Goal: Information Seeking & Learning: Learn about a topic

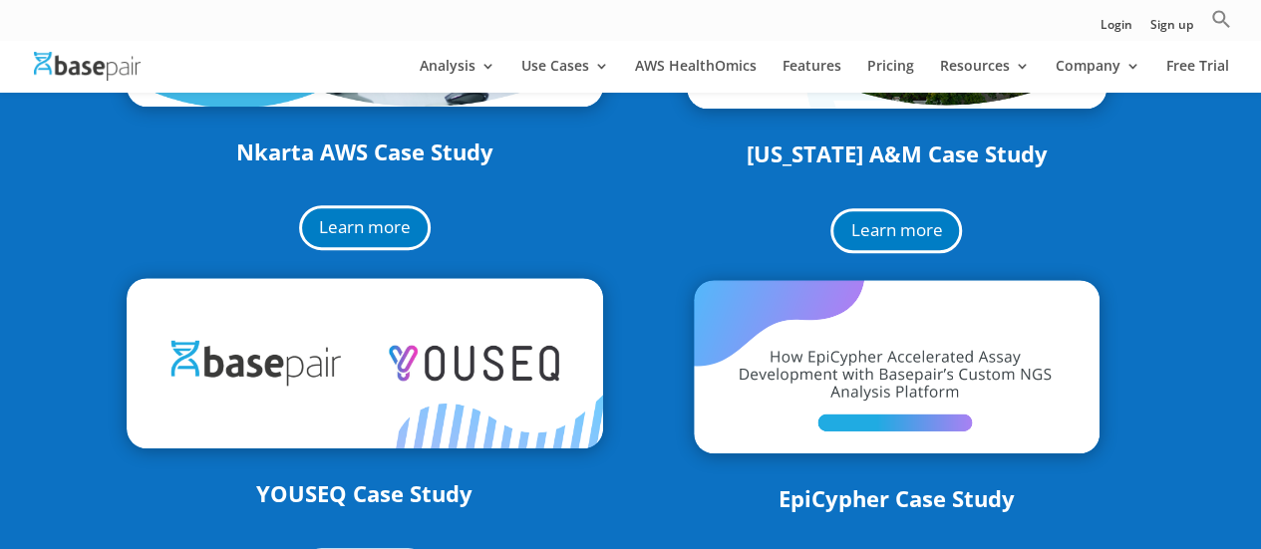
scroll to position [380, 0]
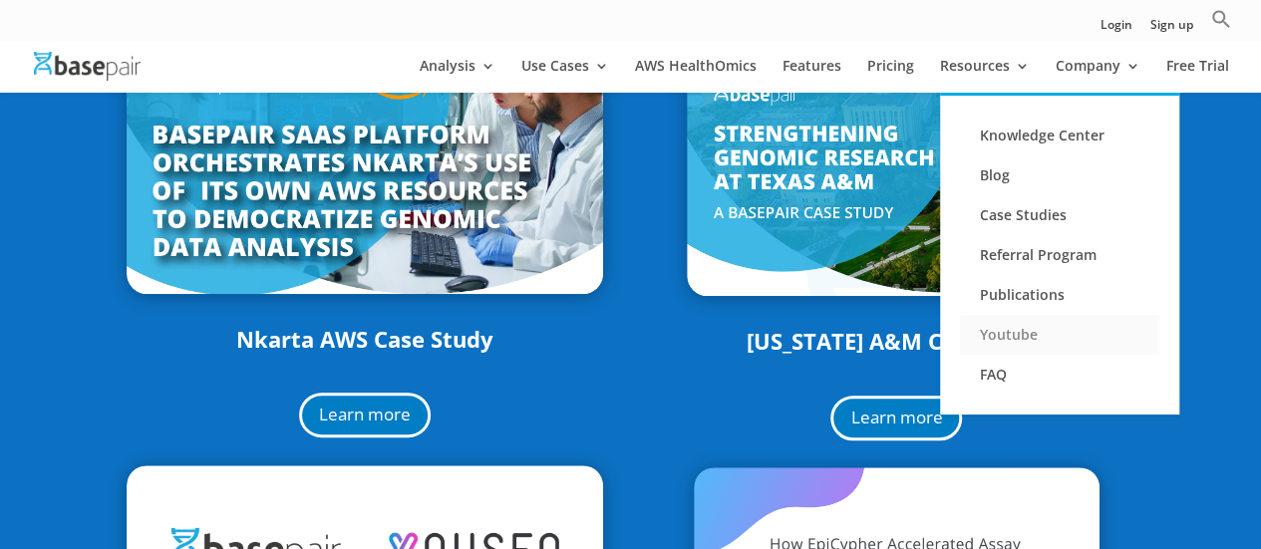
click at [987, 337] on link "Youtube" at bounding box center [1059, 335] width 199 height 40
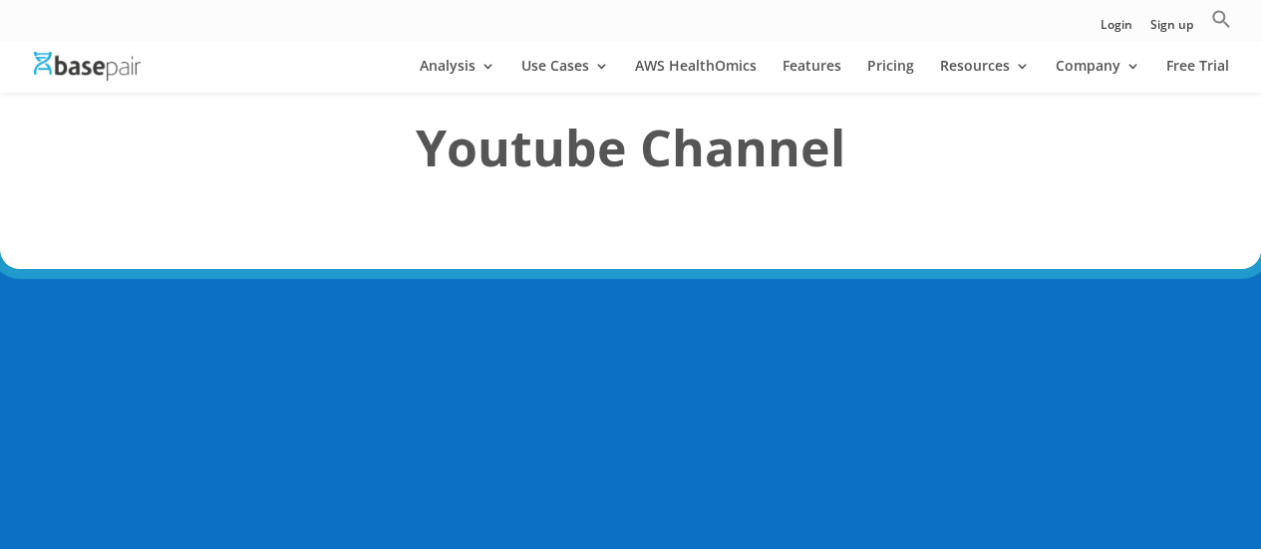
scroll to position [100, 0]
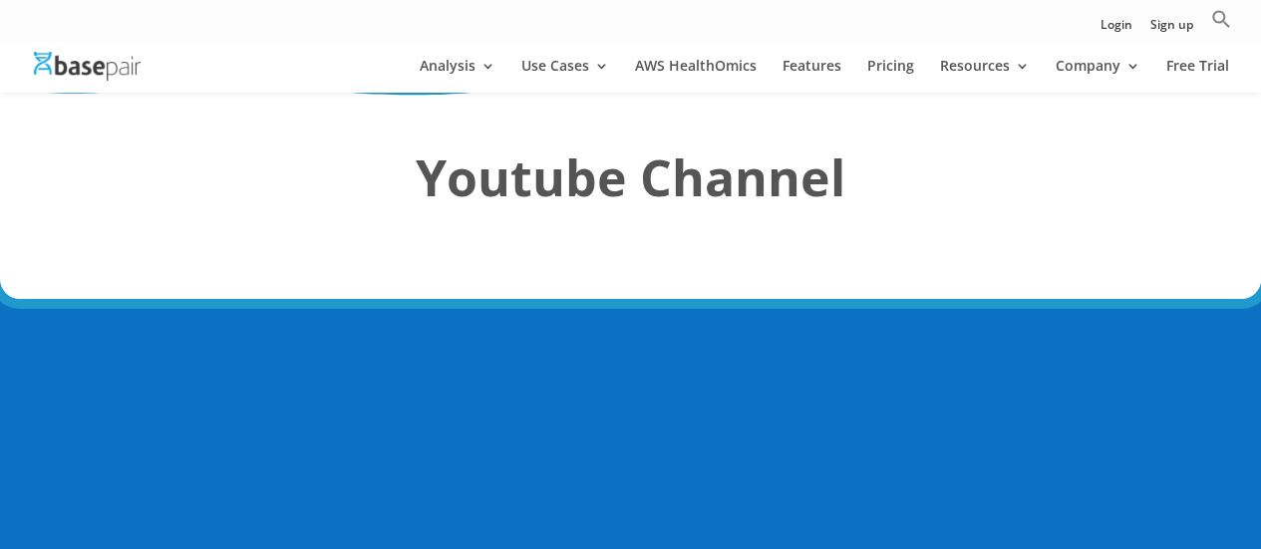
scroll to position [0, 0]
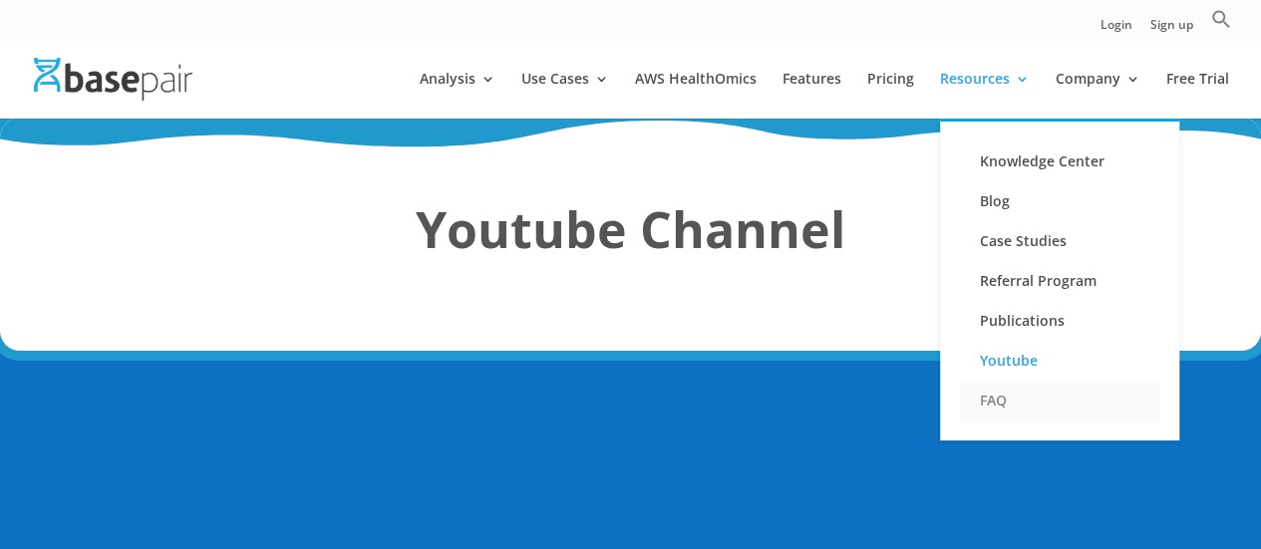
click at [1009, 396] on link "FAQ" at bounding box center [1059, 401] width 199 height 40
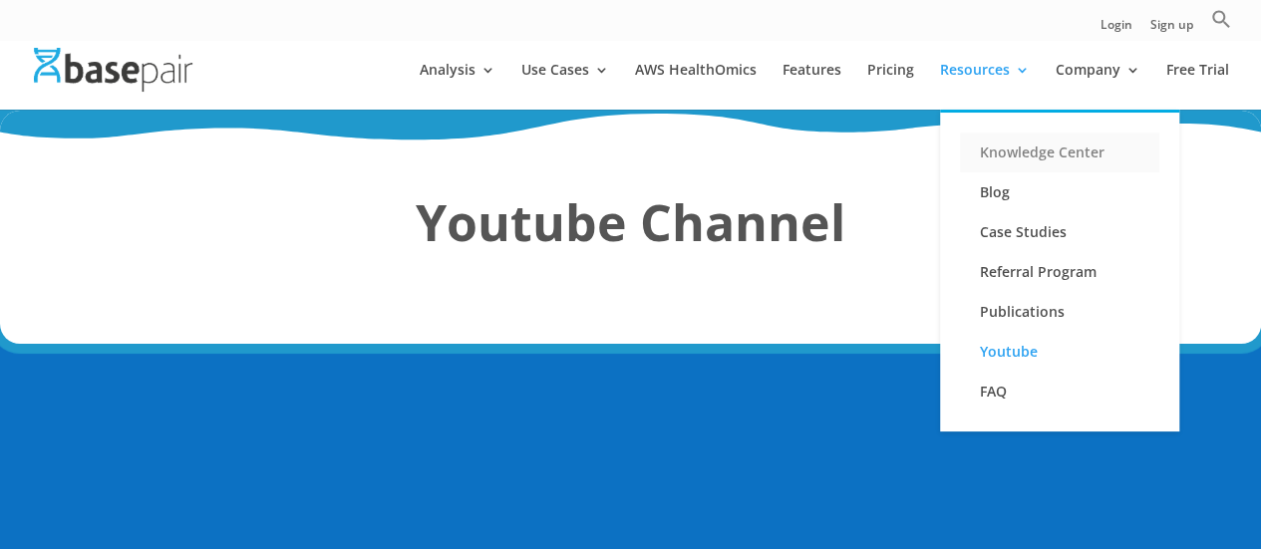
click at [1024, 157] on link "Knowledge Center" at bounding box center [1059, 153] width 199 height 40
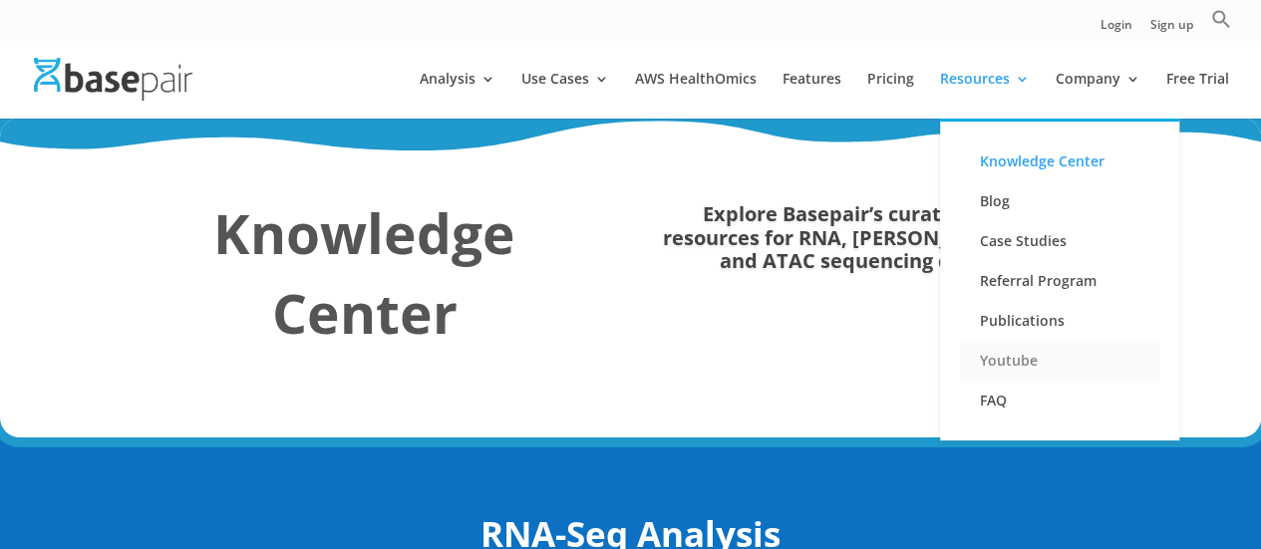
click at [993, 354] on link "Youtube" at bounding box center [1059, 361] width 199 height 40
